Goal: Information Seeking & Learning: Learn about a topic

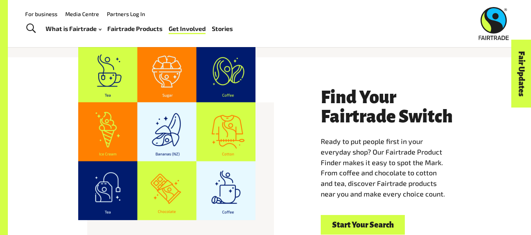
scroll to position [1315, 0]
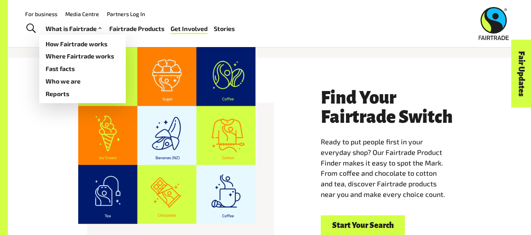
click at [74, 29] on link "What is Fairtrade" at bounding box center [75, 28] width 58 height 11
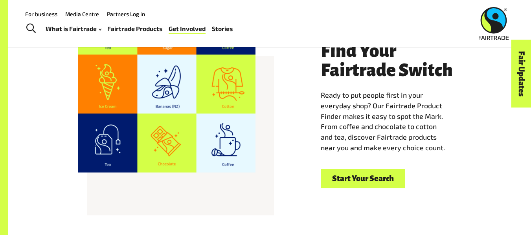
scroll to position [1341, 0]
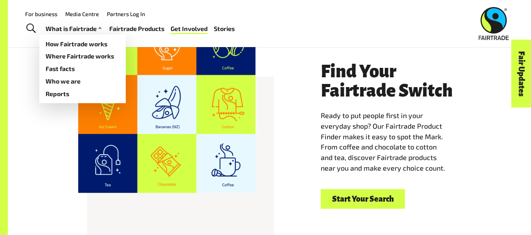
click at [86, 29] on link "What is Fairtrade" at bounding box center [75, 28] width 58 height 11
click at [87, 44] on link "How Fairtrade works" at bounding box center [82, 44] width 86 height 13
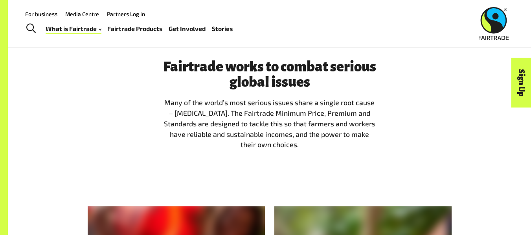
scroll to position [608, 0]
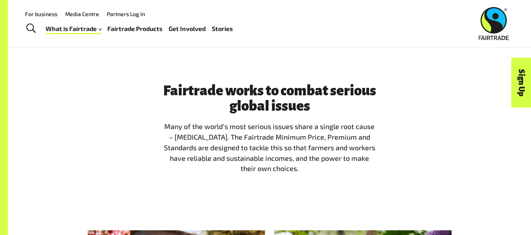
drag, startPoint x: 305, startPoint y: 180, endPoint x: 161, endPoint y: 123, distance: 154.9
click at [161, 123] on div "Fairtrade works to combat serious global issues Many of the world’s most seriou…" at bounding box center [270, 131] width 224 height 97
drag, startPoint x: 184, startPoint y: 131, endPoint x: 169, endPoint y: 82, distance: 51.2
click at [169, 82] on div "Fairtrade works to combat serious global issues Many of the world’s most seriou…" at bounding box center [269, 131] width 523 height 147
drag, startPoint x: 164, startPoint y: 89, endPoint x: 334, endPoint y: 167, distance: 187.5
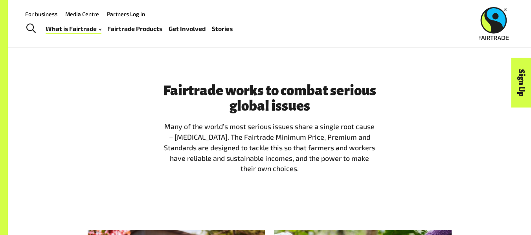
click at [334, 167] on span "Fairtrade works to combat serious global issues Many of the world’s most seriou…" at bounding box center [269, 128] width 215 height 91
copy span "Fairtrade works to combat serious global issues Many of the world’s most seriou…"
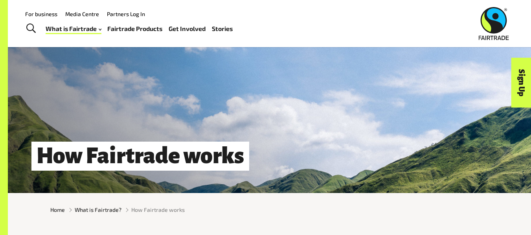
scroll to position [0, 0]
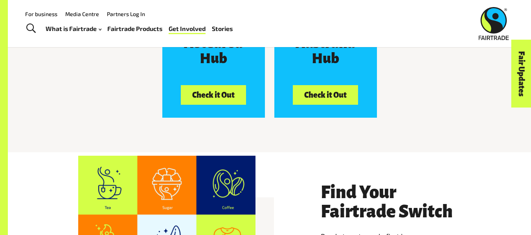
scroll to position [1341, 0]
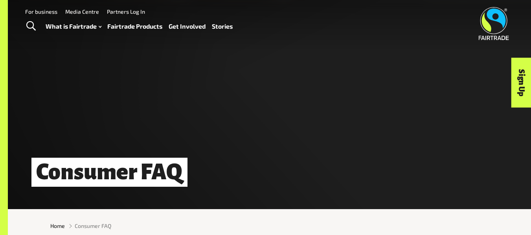
scroll to position [3, 0]
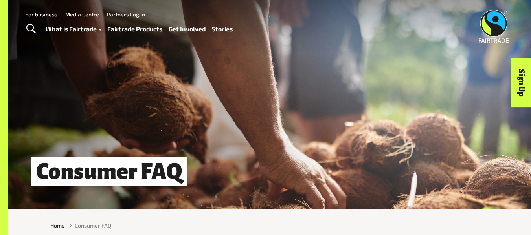
click at [221, 29] on link "Stories" at bounding box center [222, 29] width 21 height 11
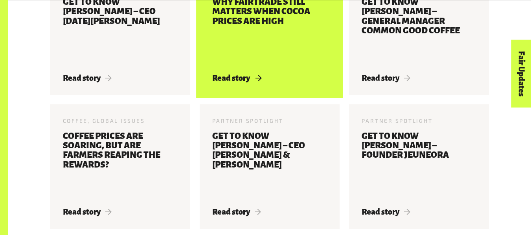
scroll to position [529, 0]
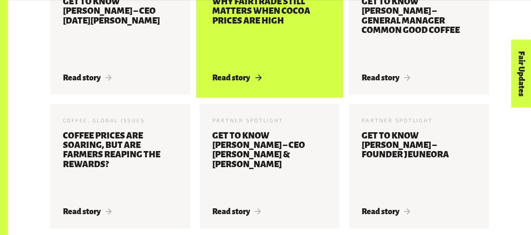
click at [289, 77] on div "Chocolate 22 May 2025 Why Fairtrade still matters when cocoa prices are high Re…" at bounding box center [270, 32] width 140 height 125
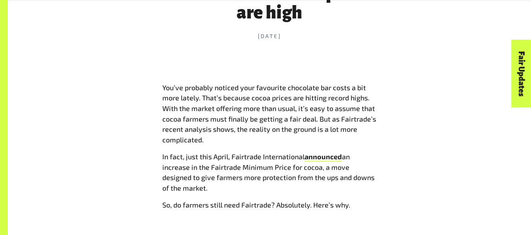
scroll to position [356, 0]
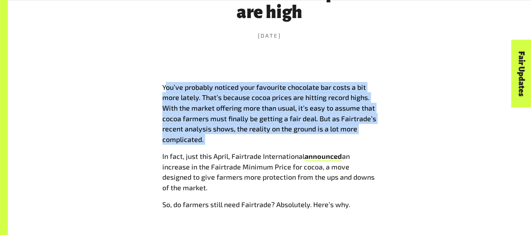
drag, startPoint x: 165, startPoint y: 86, endPoint x: 211, endPoint y: 144, distance: 74.1
click at [211, 144] on p "You’ve probably noticed your favourite chocolate bar costs a bit more lately. T…" at bounding box center [269, 113] width 215 height 63
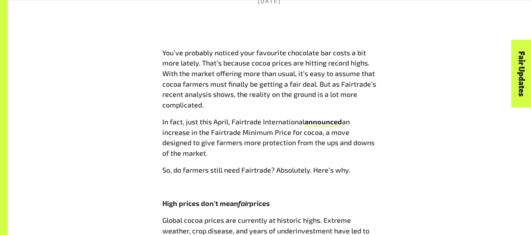
scroll to position [393, 0]
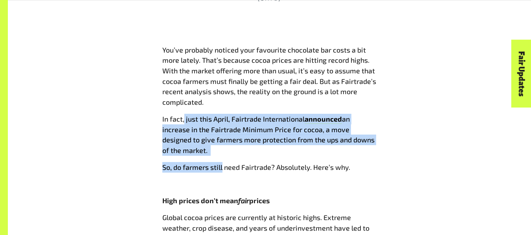
drag, startPoint x: 184, startPoint y: 119, endPoint x: 222, endPoint y: 158, distance: 53.9
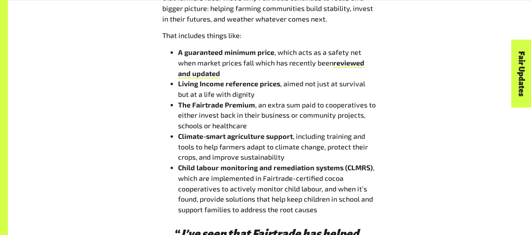
scroll to position [941, 0]
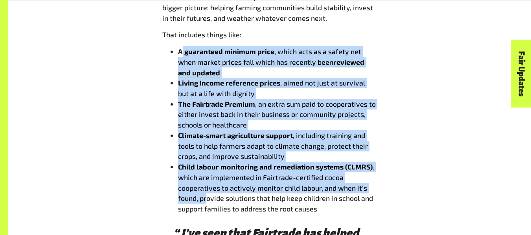
drag, startPoint x: 182, startPoint y: 57, endPoint x: 207, endPoint y: 197, distance: 141.7
click at [207, 197] on ul "A guaranteed minimum price , which acts as a safety net when market prices fall…" at bounding box center [269, 130] width 215 height 168
copy ul "guaranteed minimum price , which acts as a safety net when market prices fall w…"
